Goal: Use online tool/utility: Utilize a website feature to perform a specific function

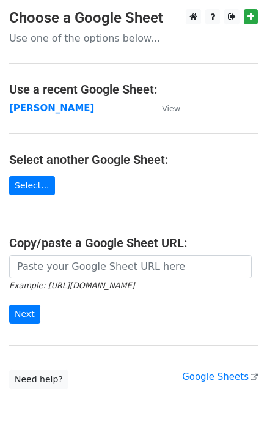
drag, startPoint x: 57, startPoint y: 286, endPoint x: 57, endPoint y: 275, distance: 11.0
click at [57, 285] on small "Example: [URL][DOMAIN_NAME]" at bounding box center [71, 285] width 125 height 9
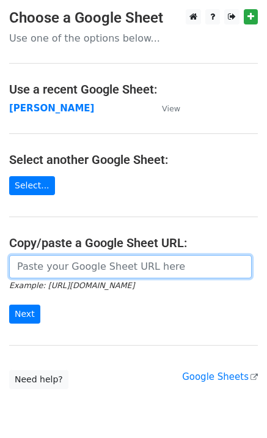
click at [57, 271] on input "url" at bounding box center [130, 266] width 243 height 23
paste input "[URL][DOMAIN_NAME]"
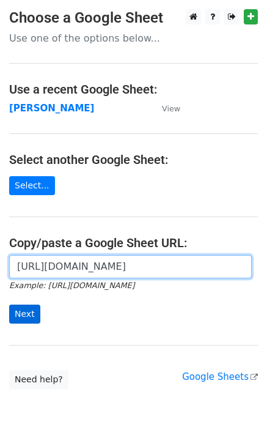
type input "https://docs.google.com/spreadsheets/d/1JEEPwTIo8aHqeghqVj-OjXe1H__jCxcYXWxQf4j…"
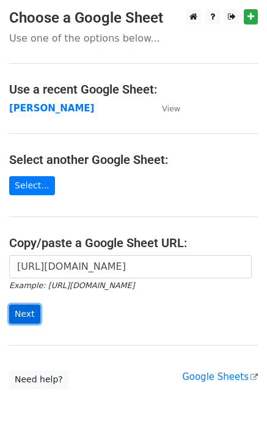
scroll to position [0, 0]
click at [26, 317] on input "Next" at bounding box center [24, 314] width 31 height 19
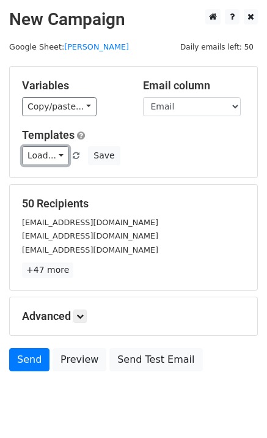
drag, startPoint x: 56, startPoint y: 152, endPoint x: 74, endPoint y: 185, distance: 37.5
click at [56, 152] on link "Load..." at bounding box center [45, 155] width 47 height 19
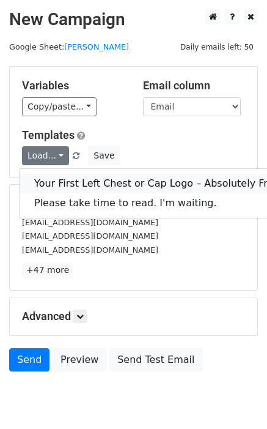
click at [74, 185] on link "Your First Left Chest or Cap Logo – Absolutely Free" at bounding box center [157, 184] width 275 height 20
